Goal: Information Seeking & Learning: Find specific fact

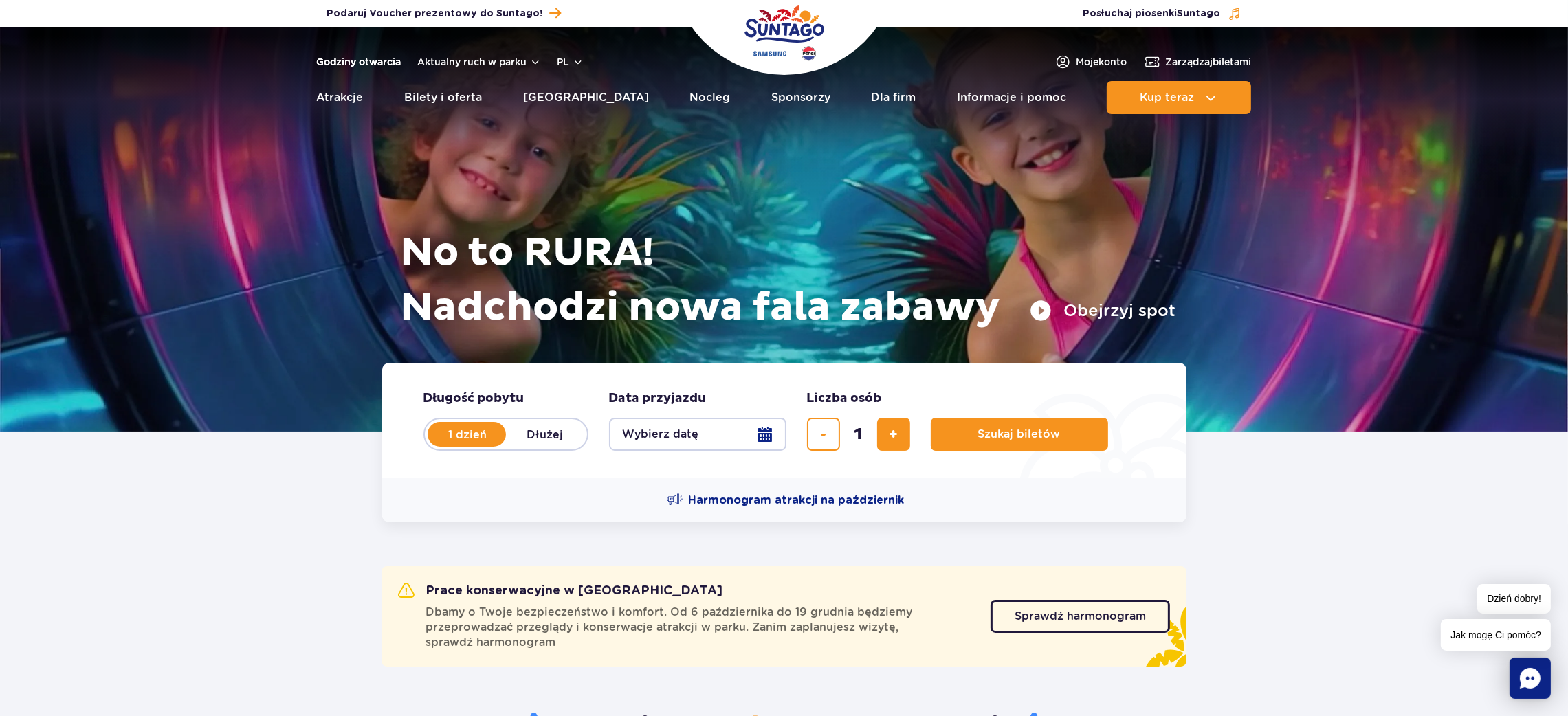
click at [347, 56] on link "Godziny otwarcia" at bounding box center [359, 61] width 85 height 14
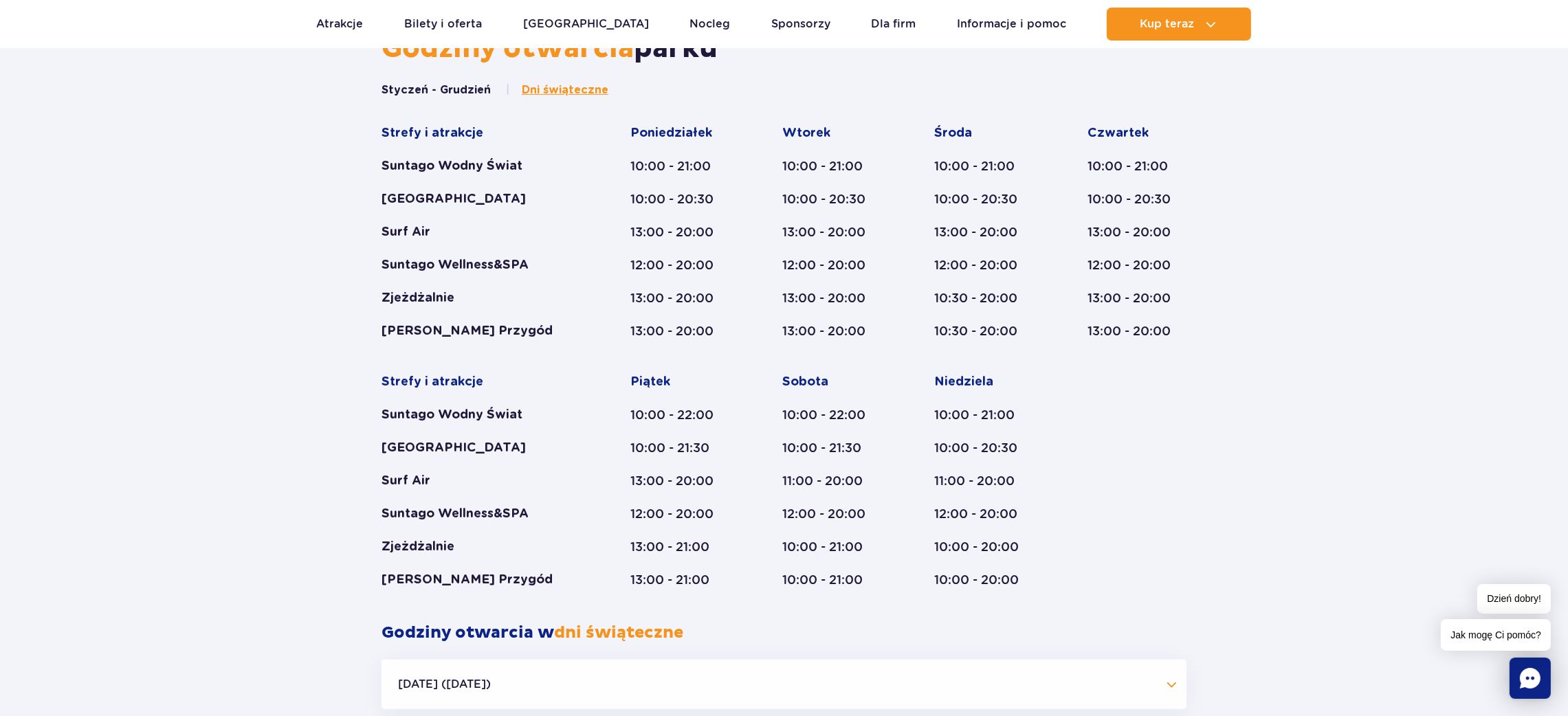
scroll to position [831, 0]
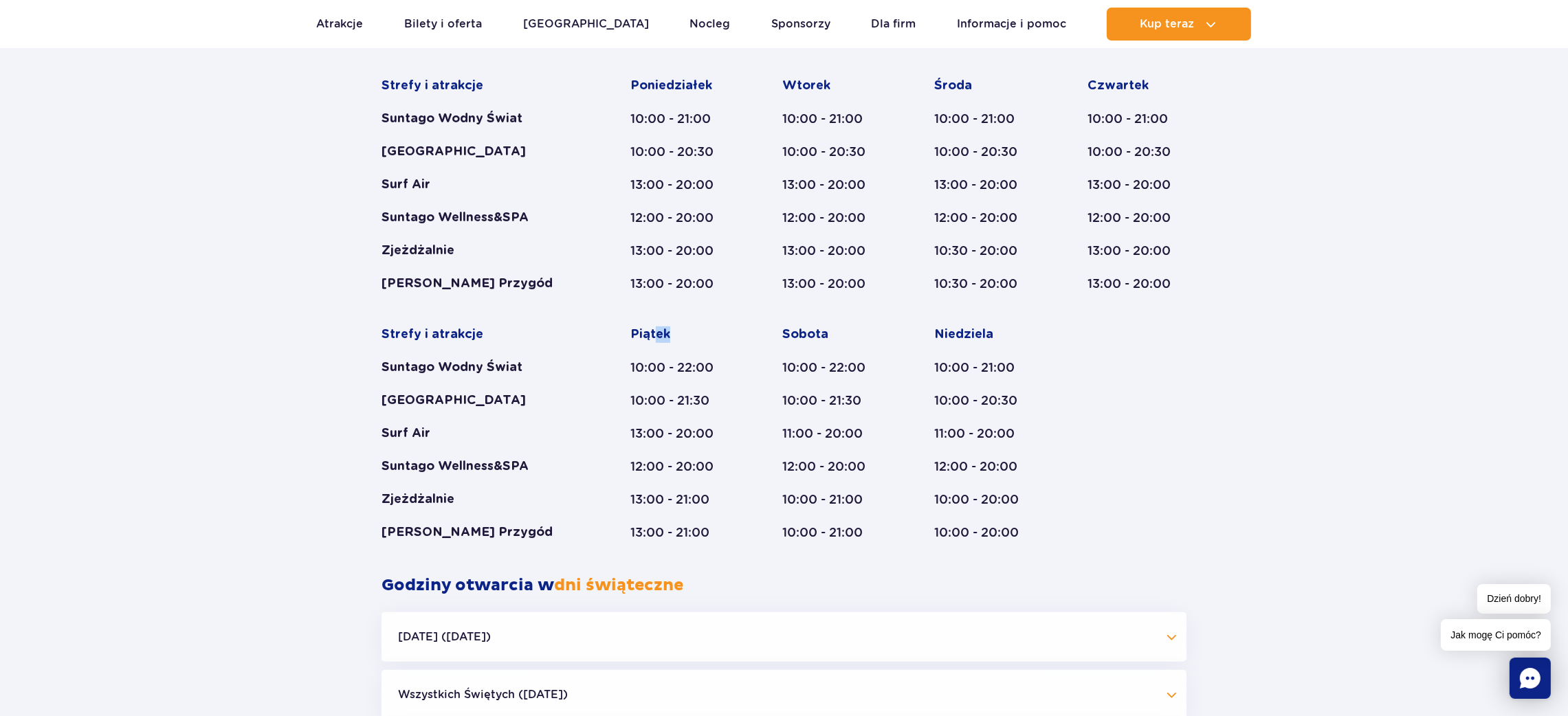
drag, startPoint x: 665, startPoint y: 334, endPoint x: 695, endPoint y: 342, distance: 31.0
click at [690, 333] on div "Piątek" at bounding box center [679, 335] width 99 height 17
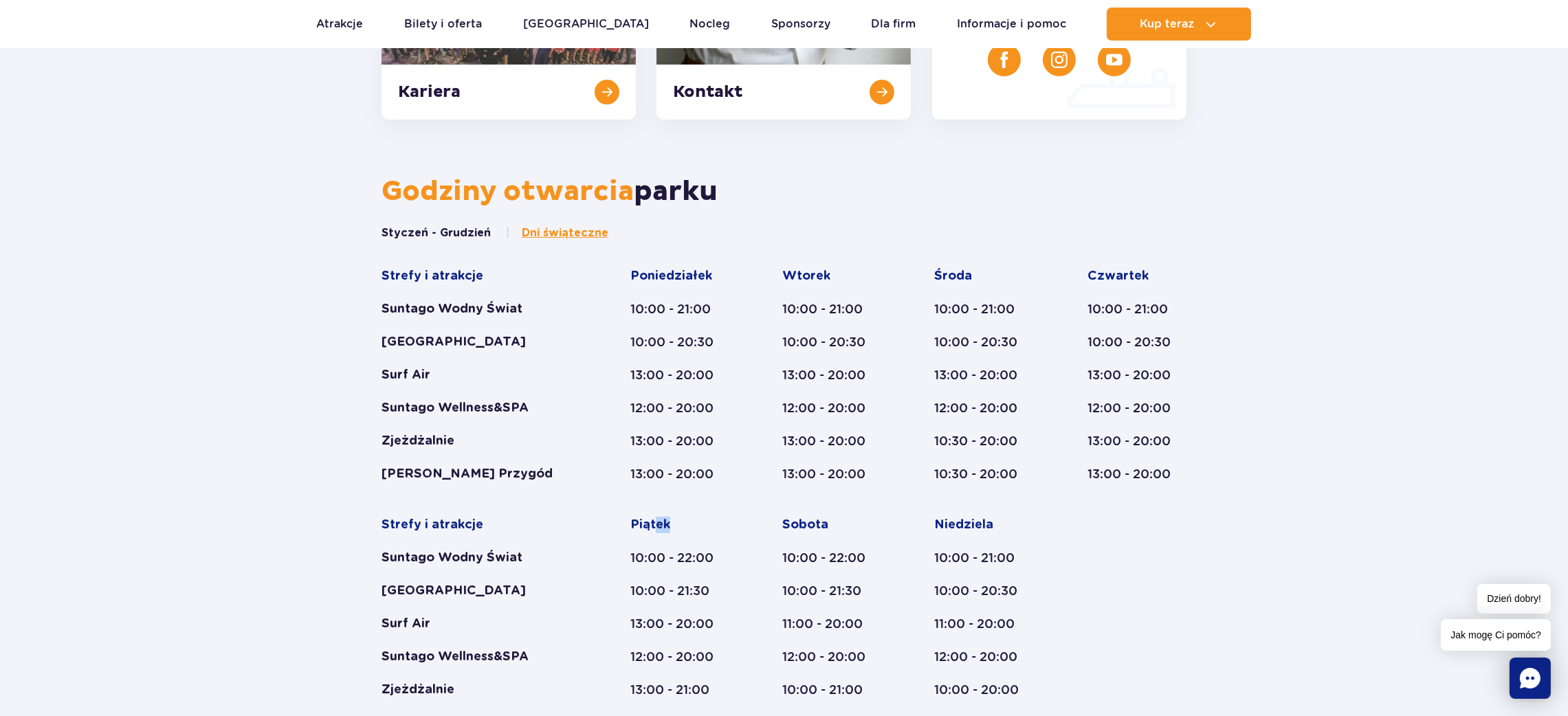
scroll to position [728, 0]
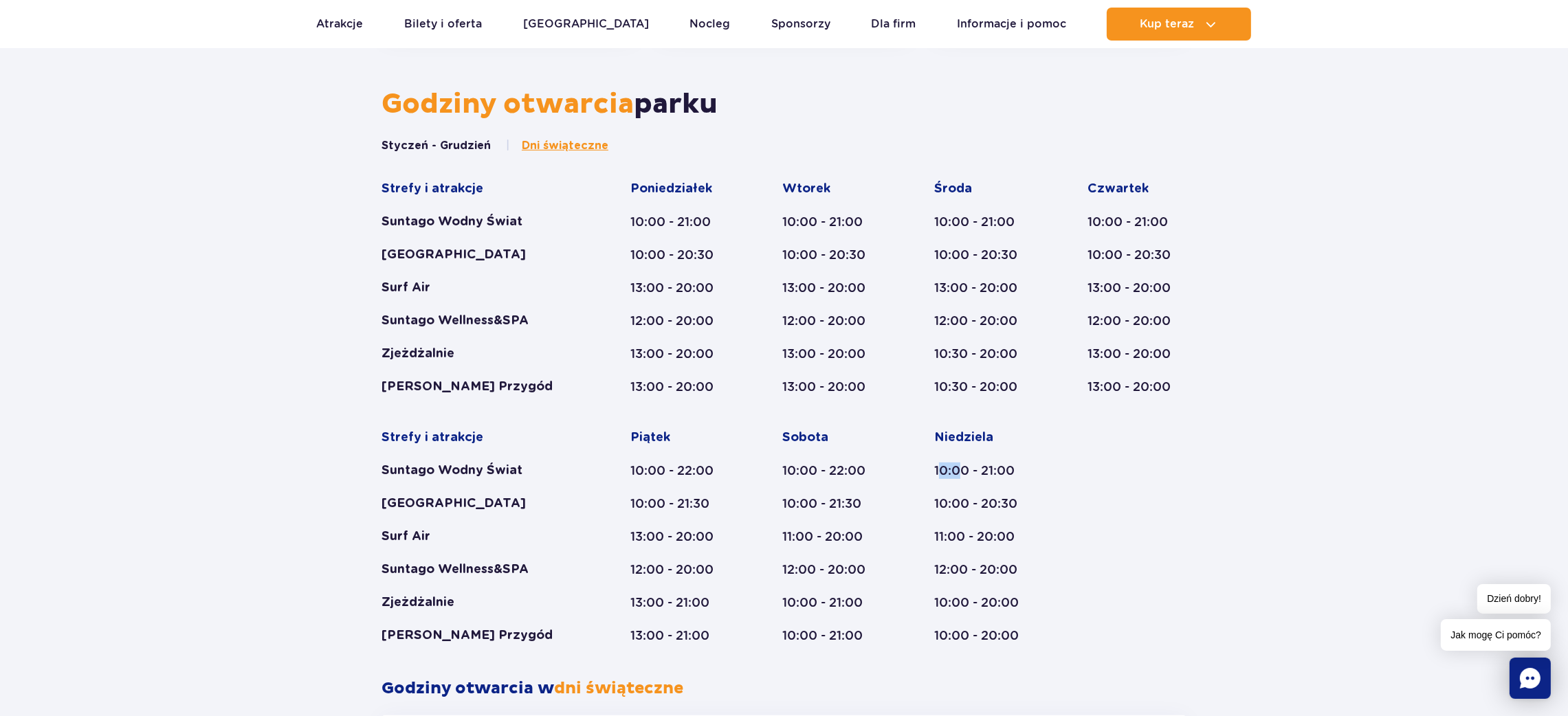
drag, startPoint x: 943, startPoint y: 473, endPoint x: 962, endPoint y: 470, distance: 19.2
click at [960, 472] on div "10:00 - 21:00" at bounding box center [984, 470] width 101 height 17
